Goal: Book appointment/travel/reservation

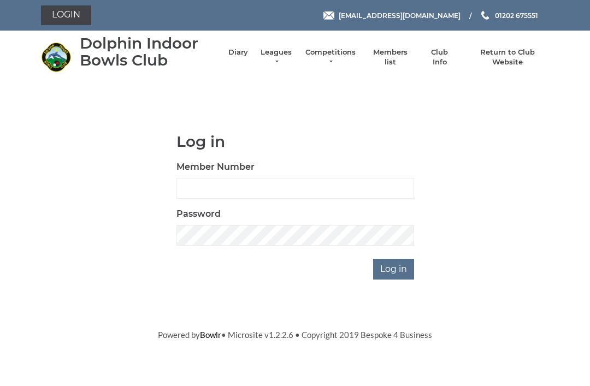
scroll to position [86, 0]
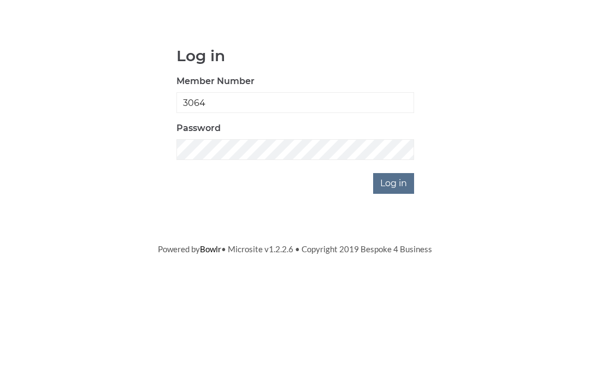
type input "3064"
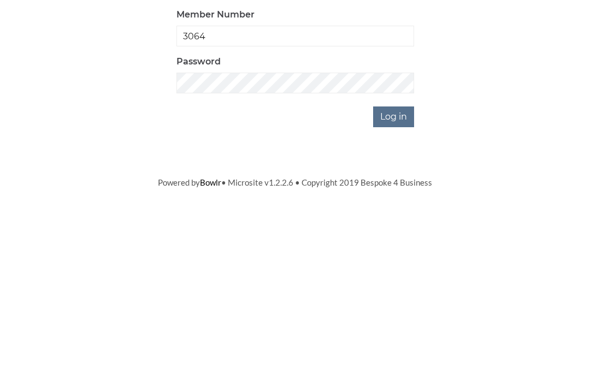
click at [397, 259] on input "Log in" at bounding box center [393, 269] width 41 height 21
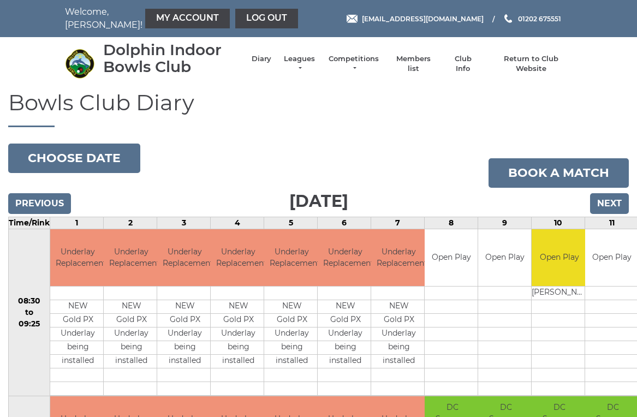
scroll to position [4, 0]
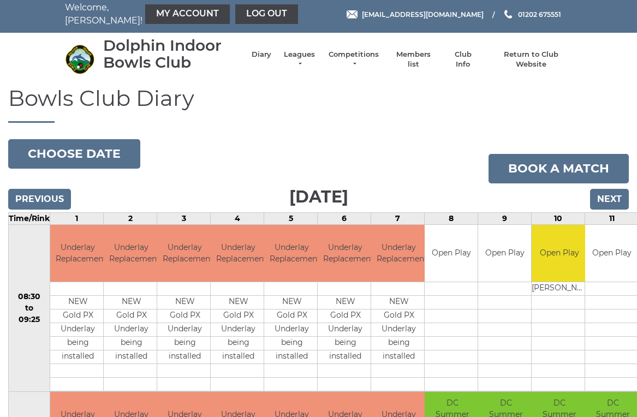
click at [583, 162] on link "Book a match" at bounding box center [559, 168] width 140 height 29
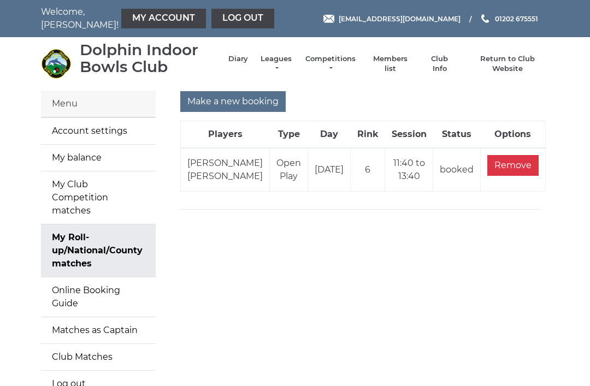
click at [212, 103] on input "Make a new booking" at bounding box center [232, 101] width 105 height 21
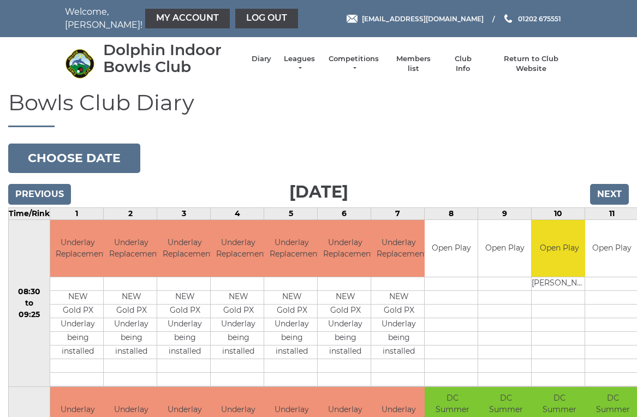
click at [32, 160] on button "Choose date" at bounding box center [74, 158] width 132 height 29
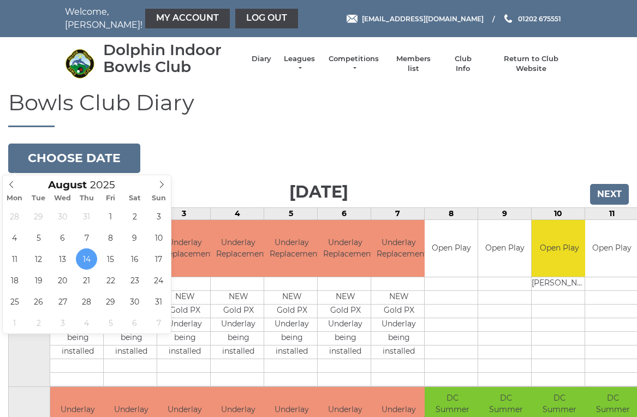
type input "2025-08-28"
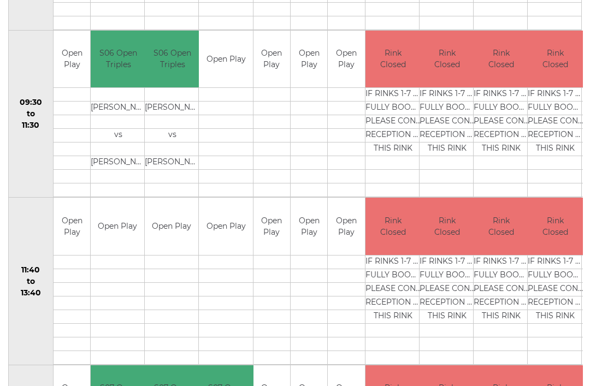
scroll to position [356, 0]
click at [0, 0] on div "Book slot" at bounding box center [0, 0] width 0 height 0
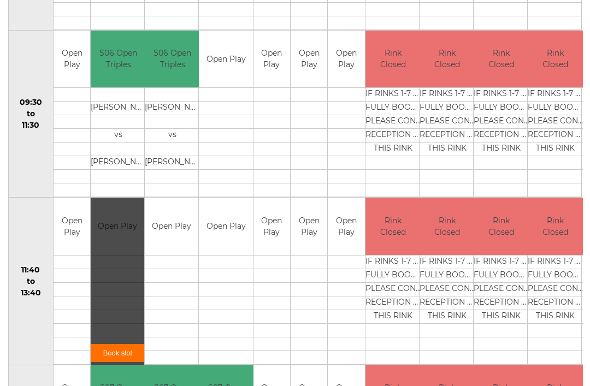
click at [128, 351] on link "Book slot" at bounding box center [118, 353] width 54 height 18
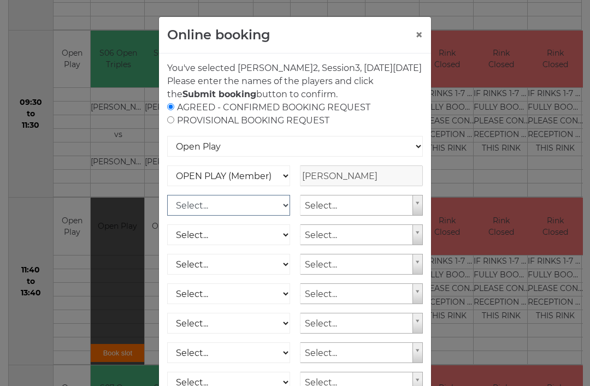
click at [281, 216] on select "Select... OPEN PLAY (Member) OPEN PLAY (Visitor) OPEN PLAY 1 HOUR (Member) OPEN…" at bounding box center [228, 205] width 123 height 21
select select "1_12"
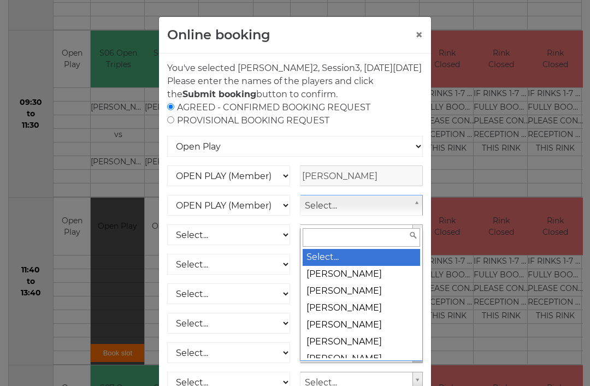
scroll to position [355, 0]
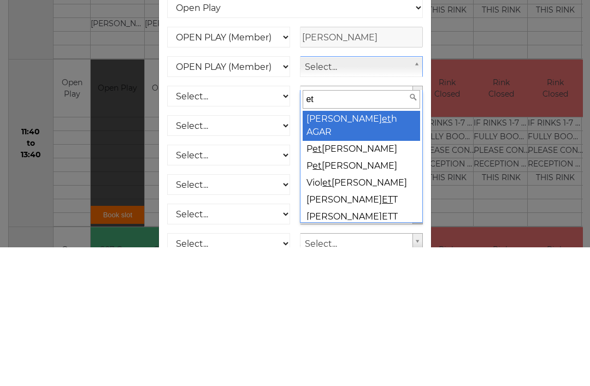
type input "eth"
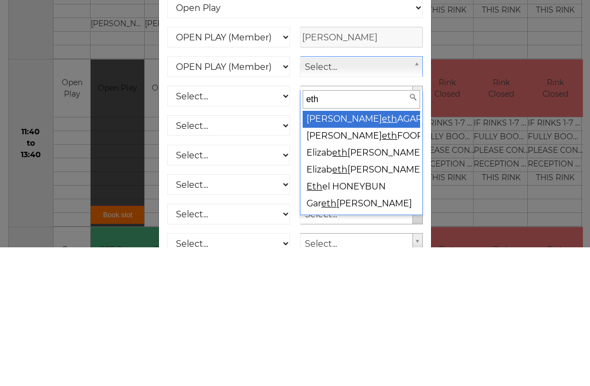
select select "753"
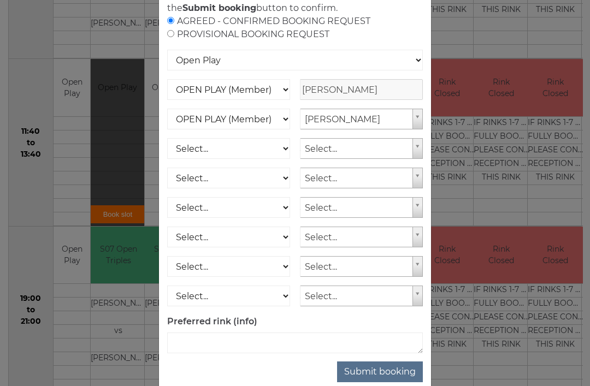
scroll to position [86, 0]
click at [394, 383] on button "Submit booking" at bounding box center [380, 372] width 86 height 21
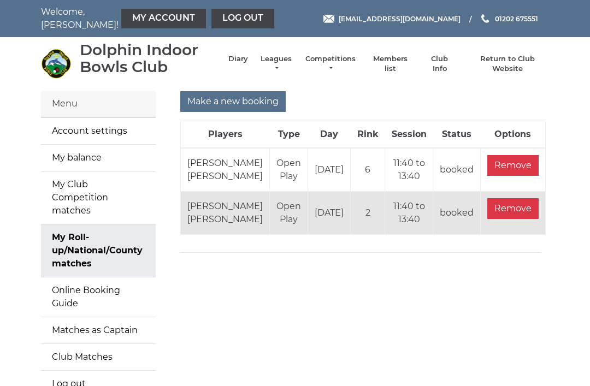
click at [153, 21] on link "My Account" at bounding box center [163, 19] width 85 height 20
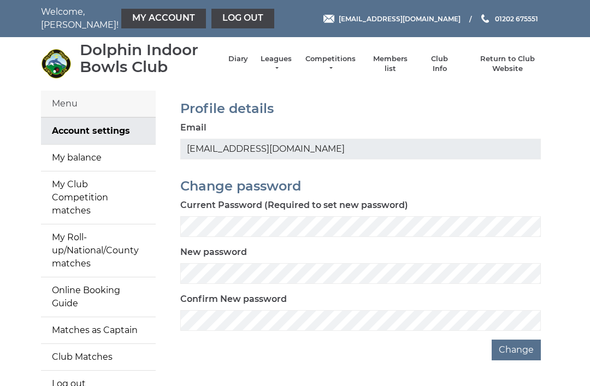
click at [53, 159] on link "My balance" at bounding box center [98, 158] width 115 height 26
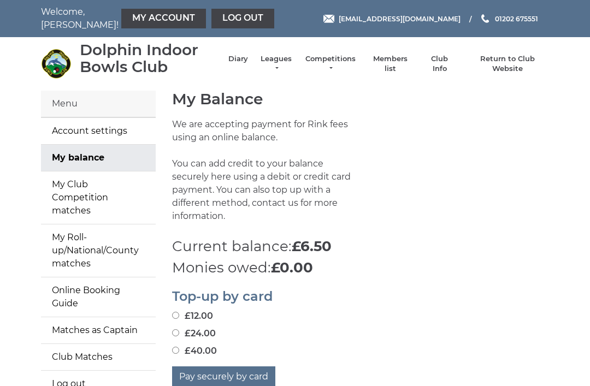
click at [211, 25] on link "Log out" at bounding box center [242, 19] width 63 height 20
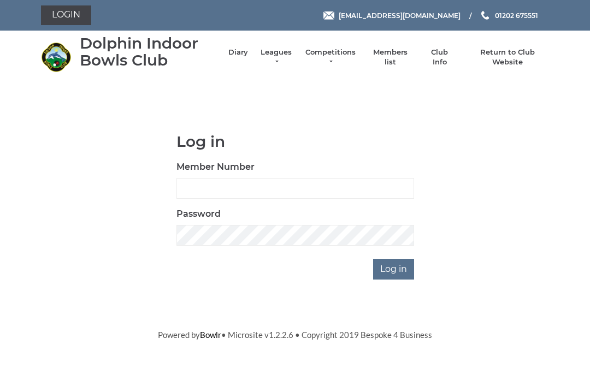
scroll to position [86, 0]
